Goal: Task Accomplishment & Management: Use online tool/utility

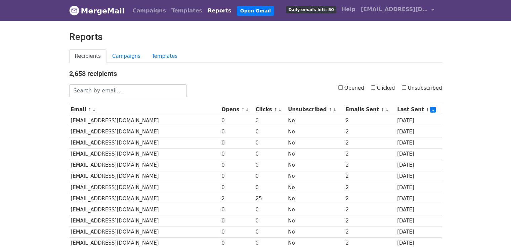
click at [375, 87] on input "Clicked" at bounding box center [373, 87] width 4 height 4
checkbox input "true"
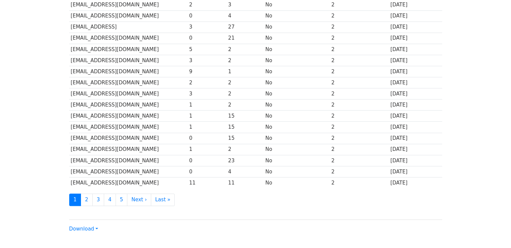
scroll to position [297, 0]
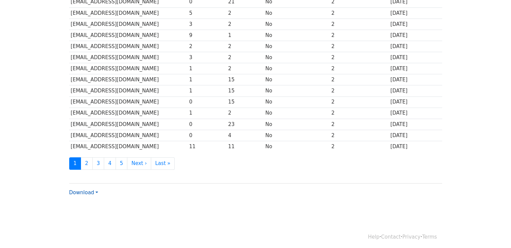
click at [93, 190] on link "Download" at bounding box center [83, 193] width 29 height 6
click at [92, 200] on link "CSV" at bounding box center [96, 205] width 53 height 11
